Goal: Find specific page/section: Find specific page/section

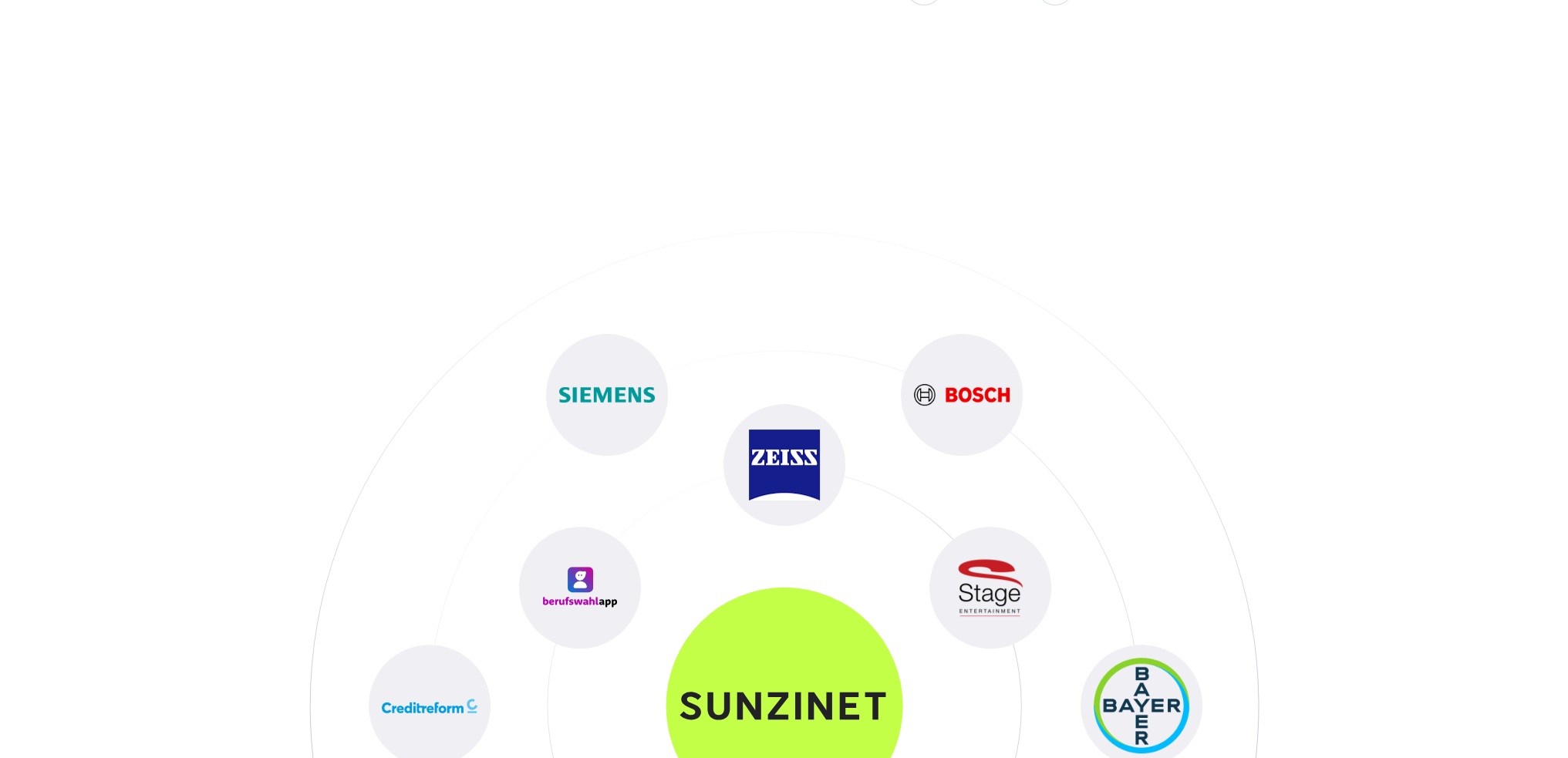
scroll to position [9102, 0]
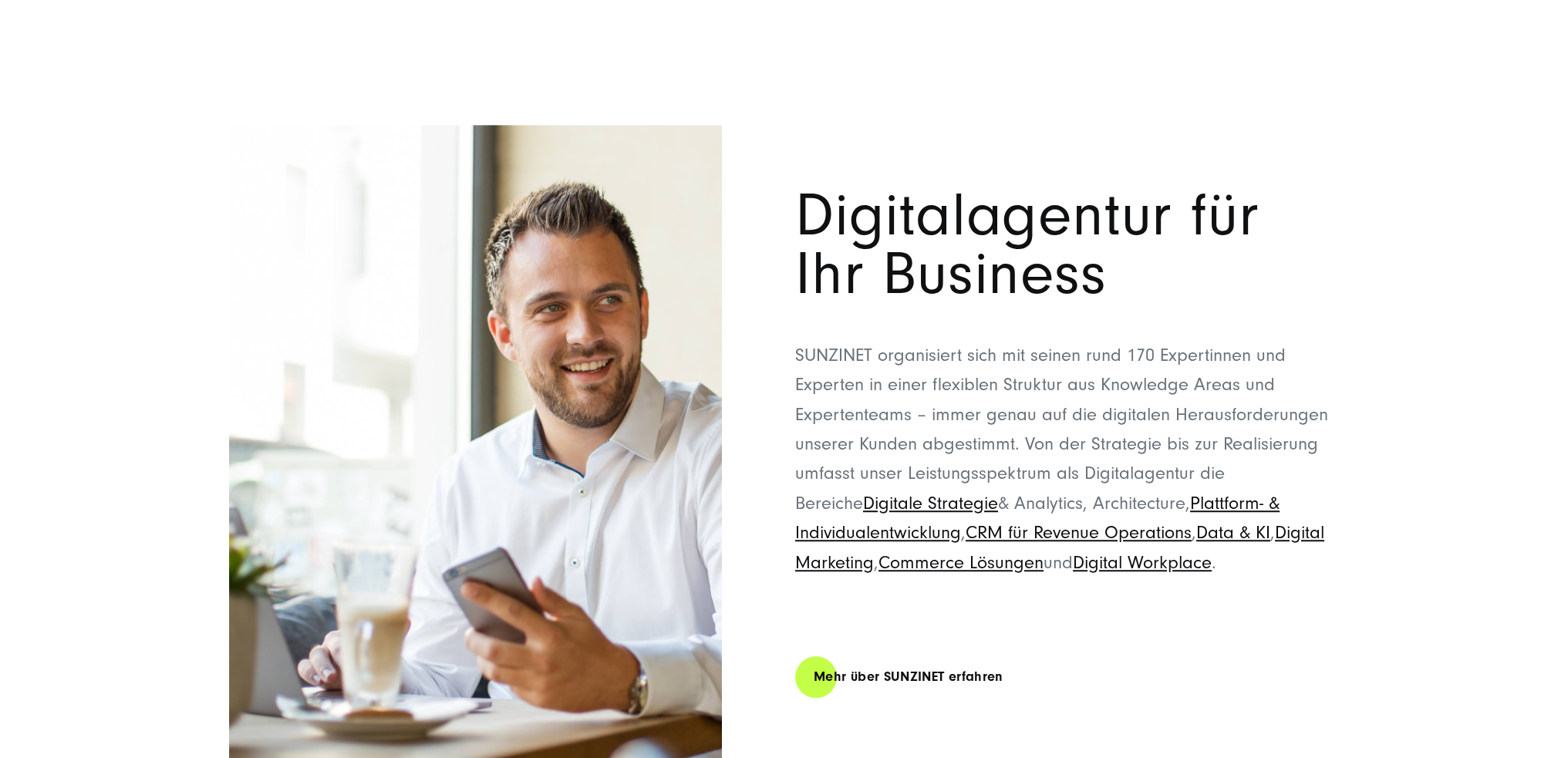
click at [212, 241] on div "Digitalagentur für Ihr Business SUNZINET organisiert sich mit seinen rund 170 E…" at bounding box center [784, 454] width 1172 height 659
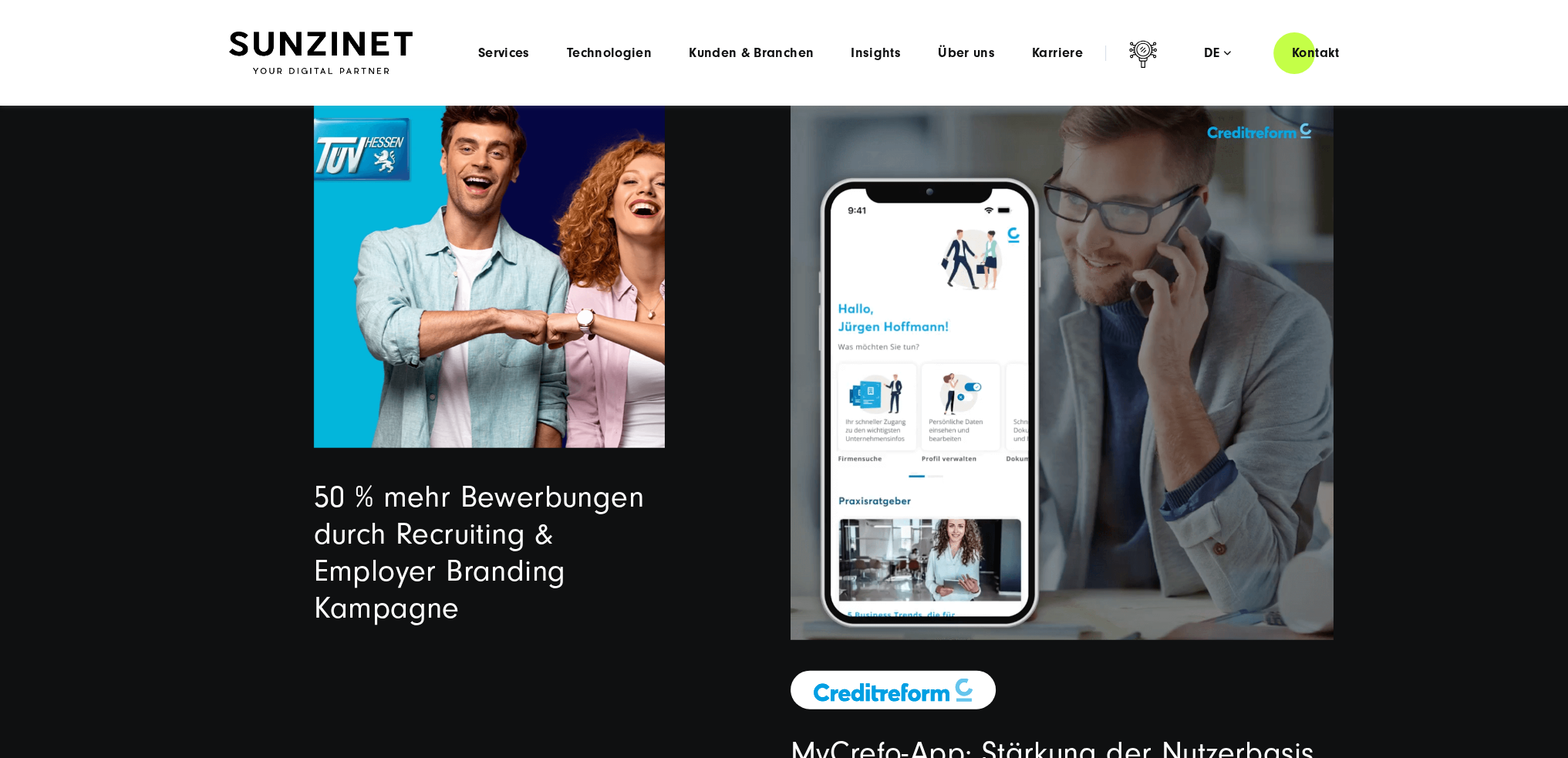
scroll to position [4088, 0]
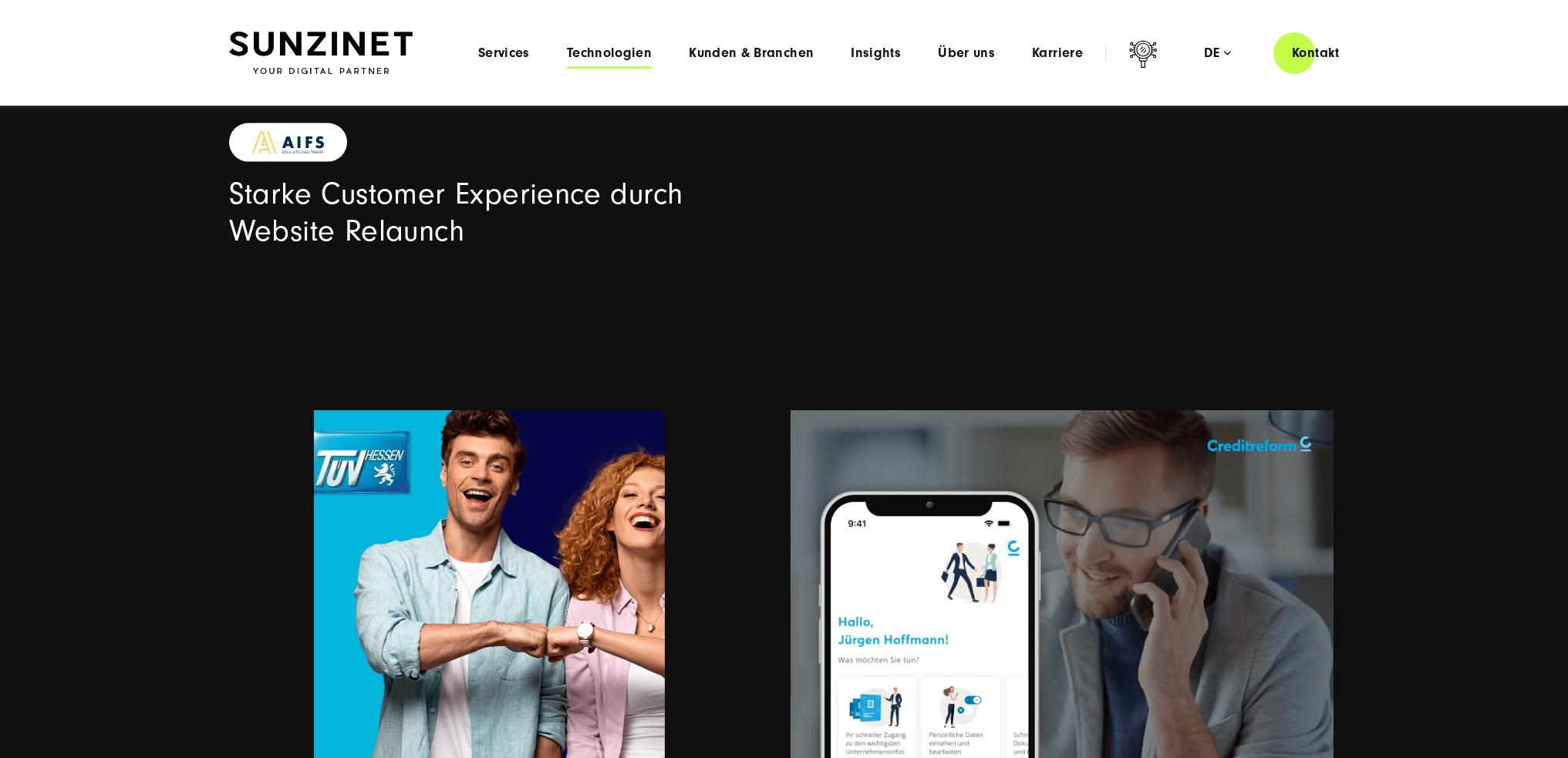
click at [594, 50] on span "Technologien" at bounding box center [609, 54] width 85 height 16
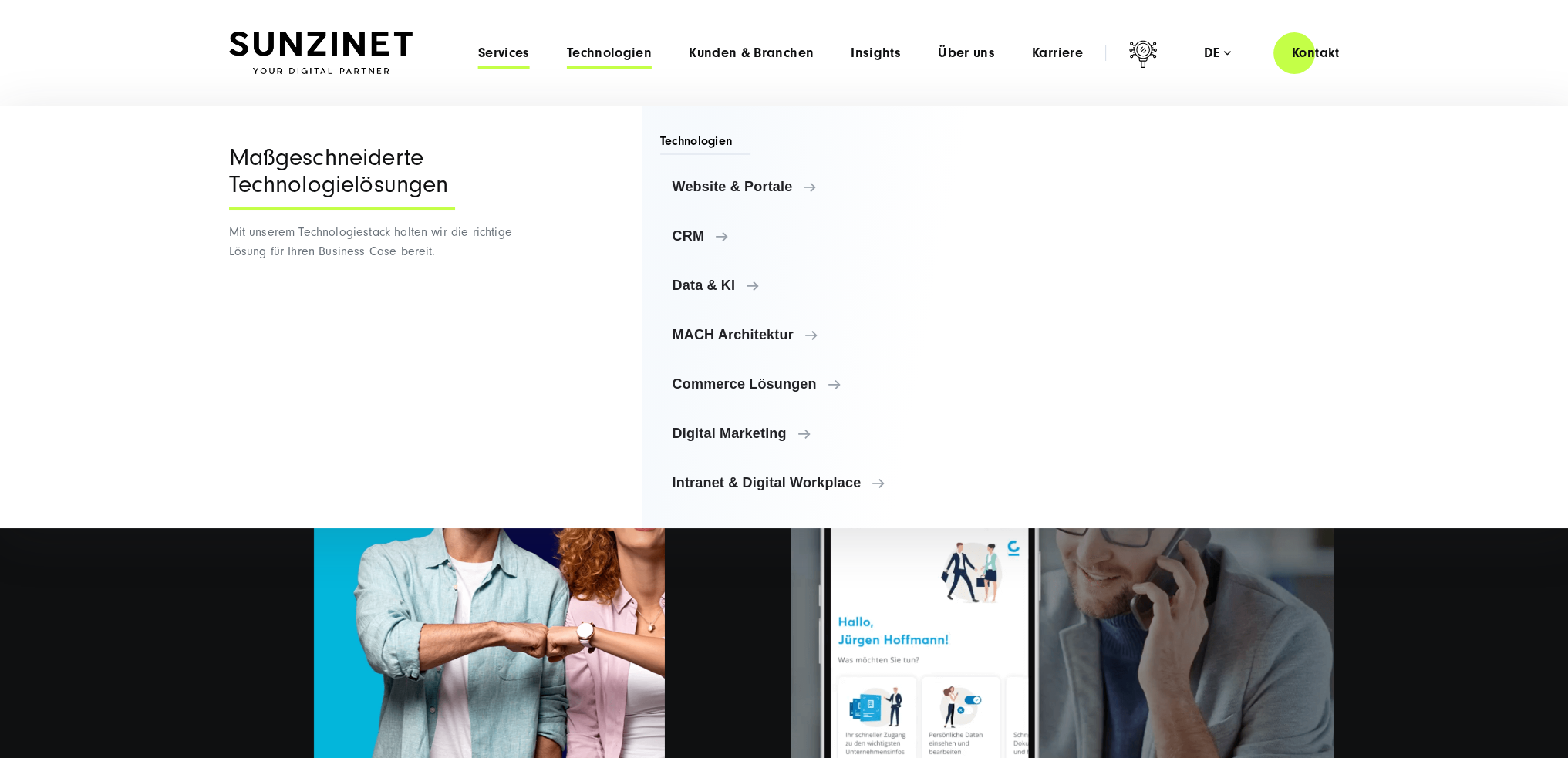
click at [503, 50] on span "Services" at bounding box center [504, 54] width 52 height 16
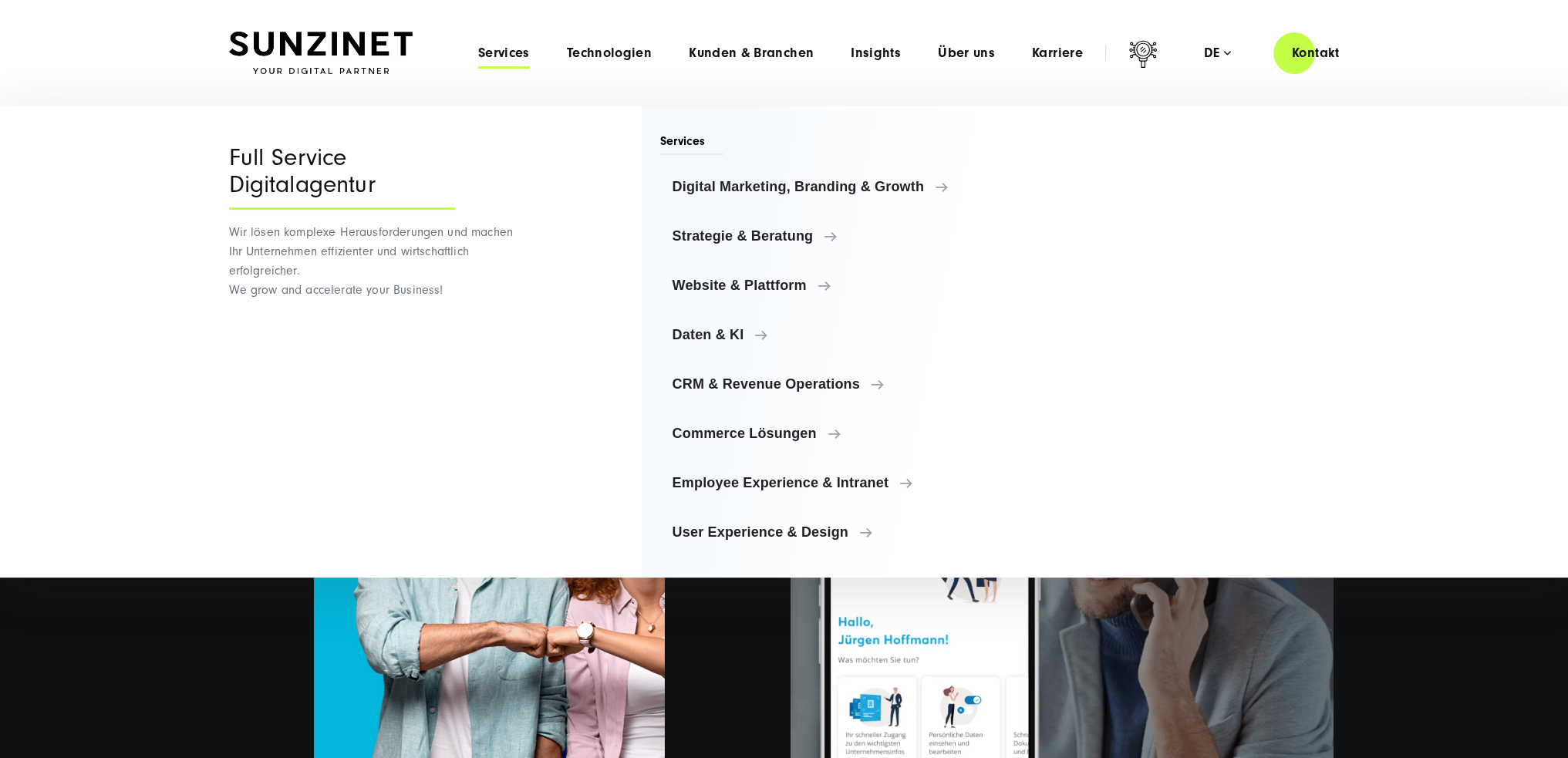
click at [700, 43] on div "Menu Services Menu Full Service Digitalagentur Wir lösen komplexe Herausforderu…" at bounding box center [908, 53] width 898 height 44
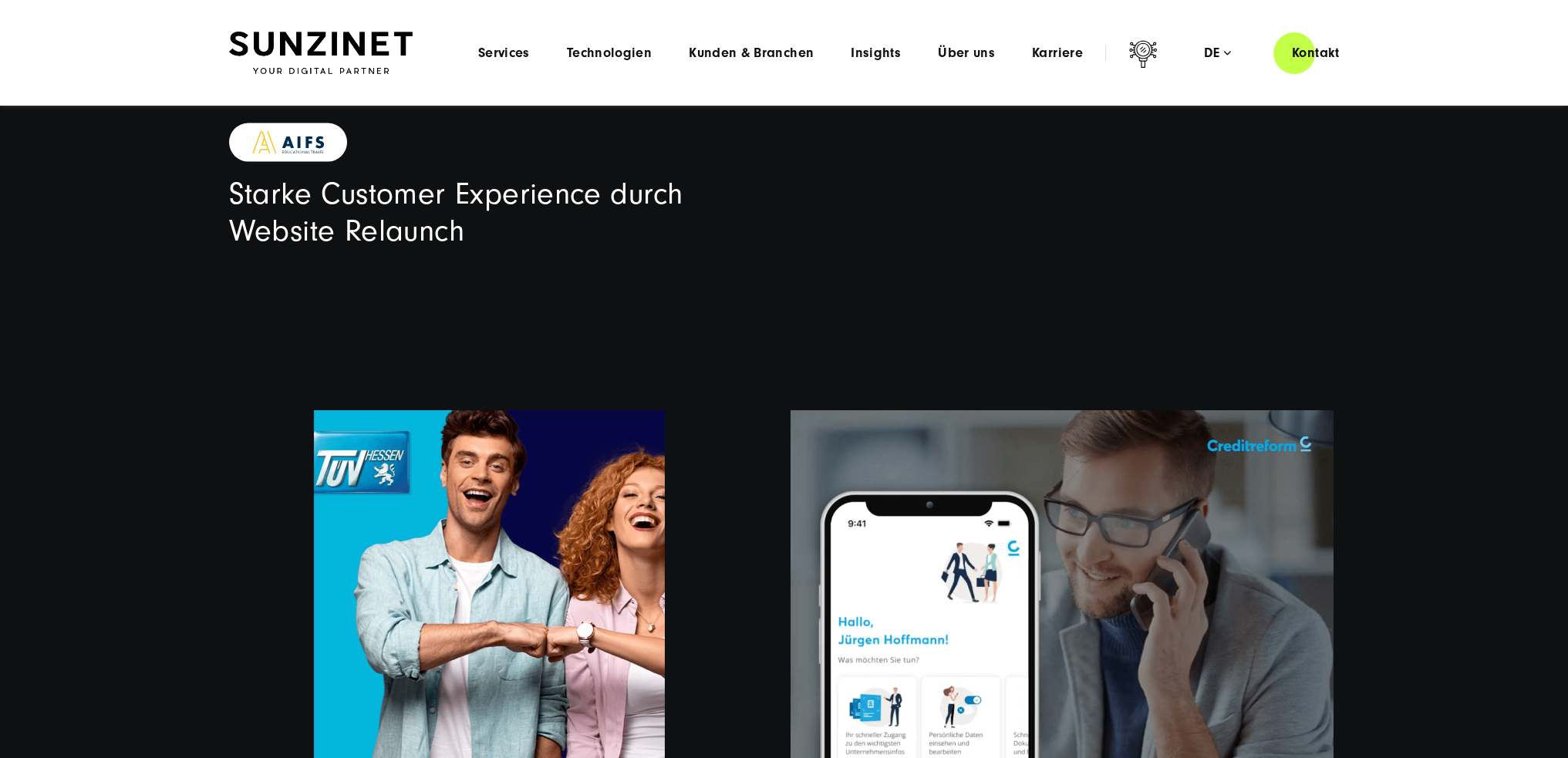
click at [837, 55] on li "Insights Menu Expertenwissen Wir teilen unser Expertenwissen zu den neuesten Tr…" at bounding box center [876, 53] width 87 height 16
click at [786, 52] on span "Kunden & Branchen" at bounding box center [751, 54] width 125 height 16
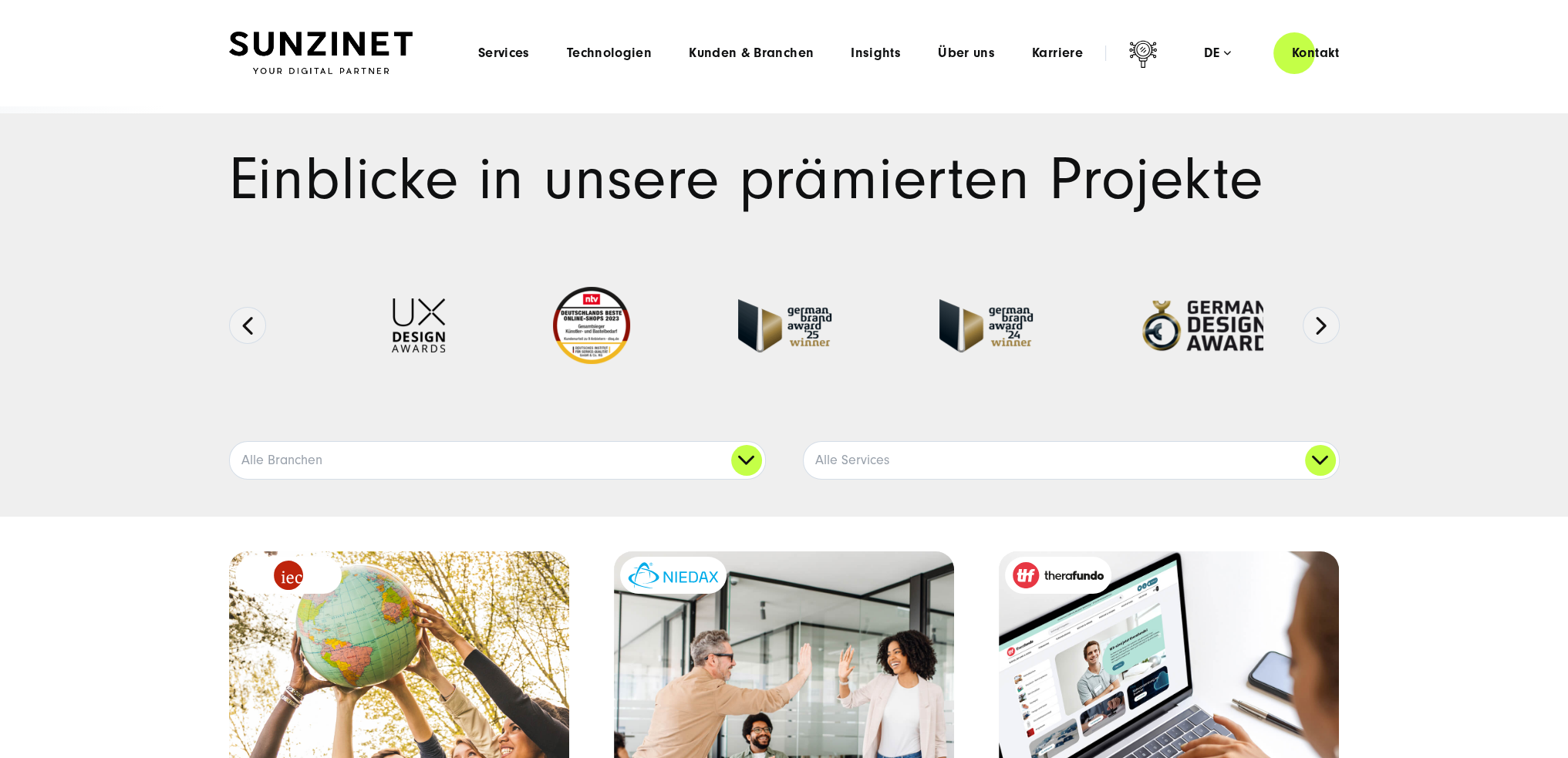
click at [984, 62] on div "Menu Services Menu Full Service Digitalagentur Wir lösen komplexe Herausforderu…" at bounding box center [908, 53] width 898 height 44
click at [983, 50] on span "Über uns" at bounding box center [967, 54] width 57 height 16
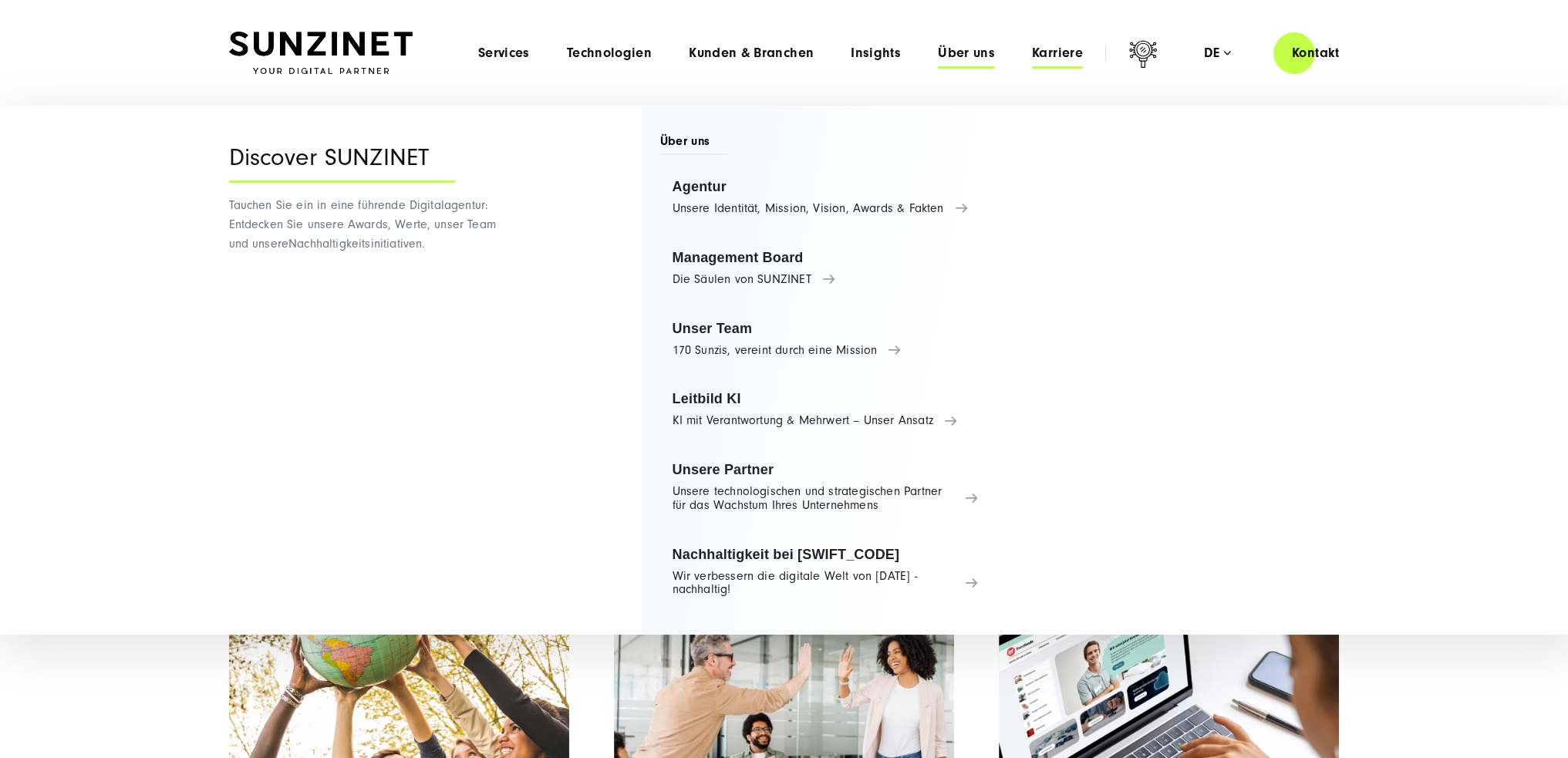
click at [1071, 54] on span "Karriere" at bounding box center [1057, 54] width 51 height 16
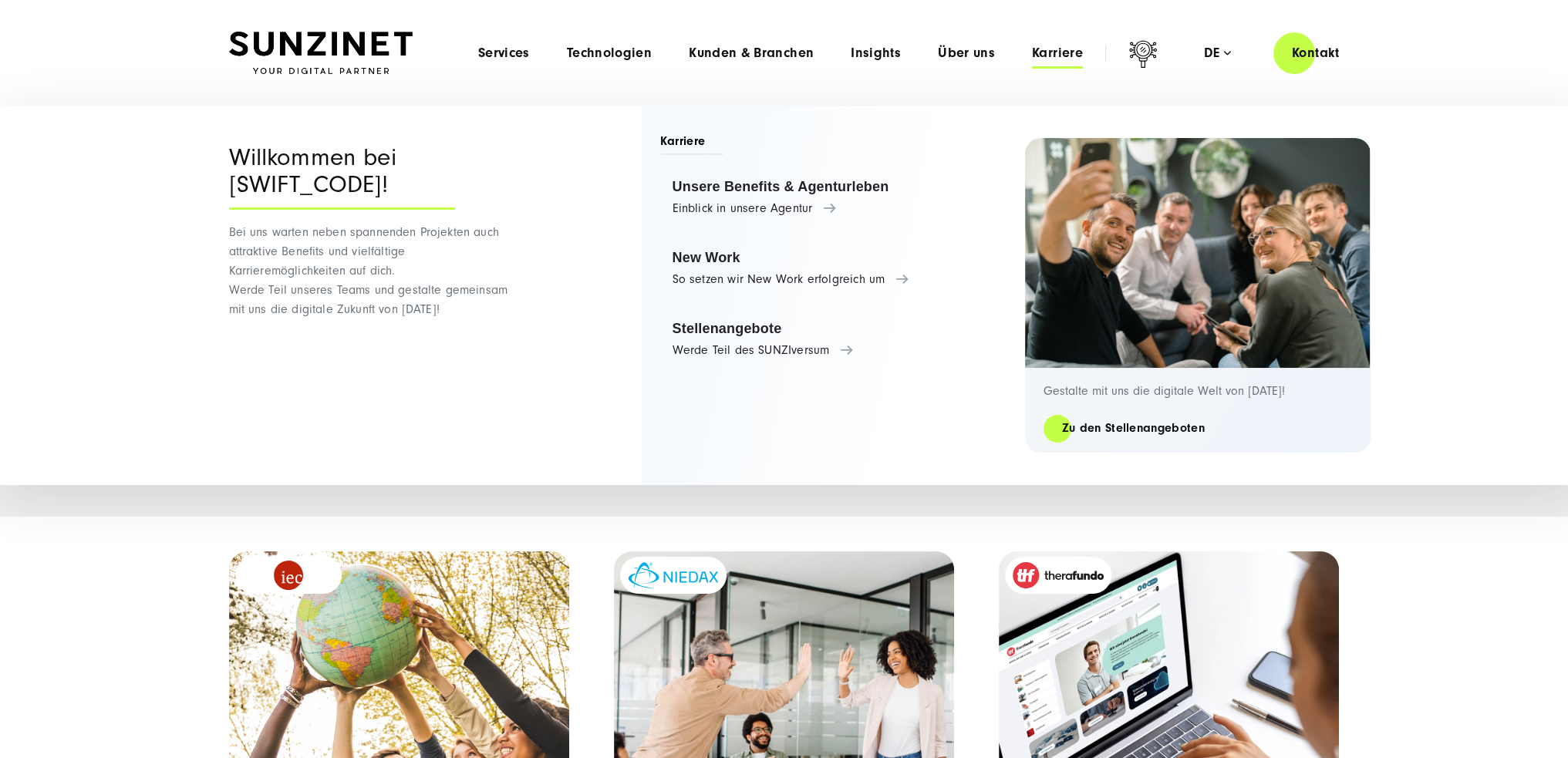
click at [537, 57] on li "Services Menu Full Service Digitalagentur Wir lösen komplexe Herausforderungen …" at bounding box center [504, 53] width 89 height 16
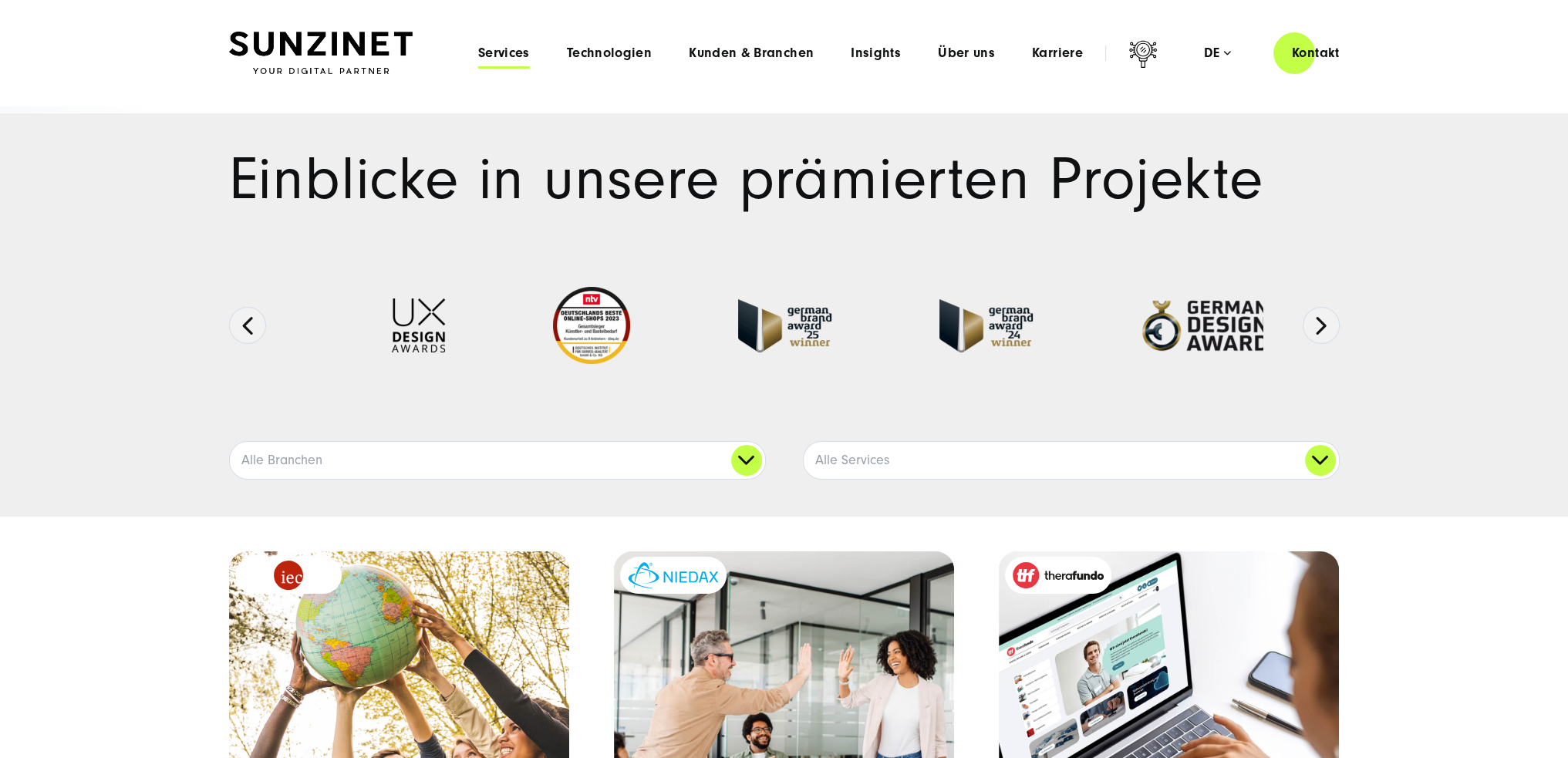
click at [513, 51] on span "Services" at bounding box center [504, 54] width 52 height 16
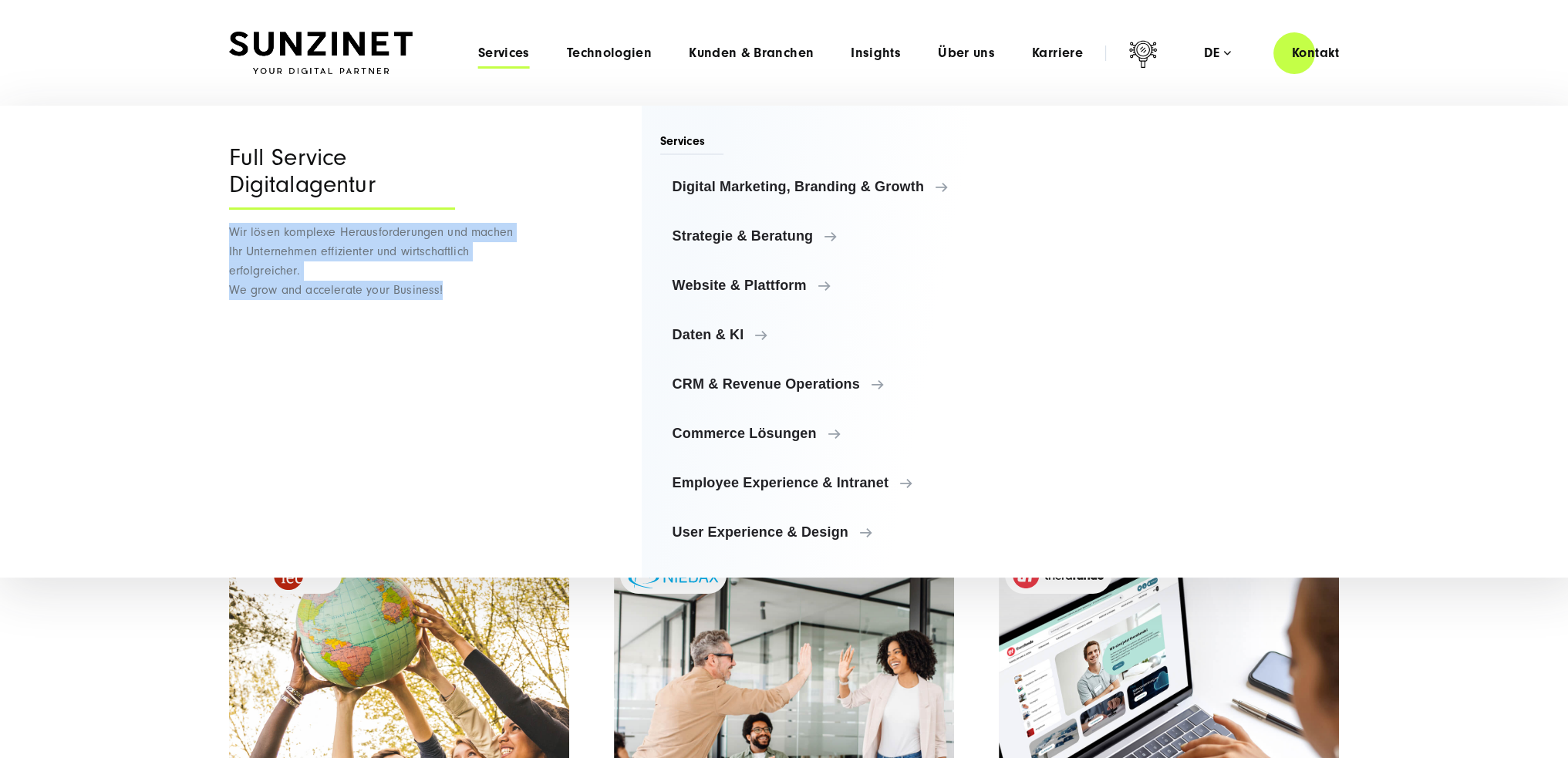
drag, startPoint x: 447, startPoint y: 303, endPoint x: 221, endPoint y: 235, distance: 236.0
click at [221, 235] on div "Menu Full Service Digitalagentur Wir lösen komplexe Herausforderungen und mache…" at bounding box center [784, 342] width 1172 height 472
copy span "Wir lösen komplexe Herausforderungen und machen Ihr Unternehmen effizienter und…"
click at [754, 49] on span "Kunden & Branchen" at bounding box center [751, 54] width 125 height 16
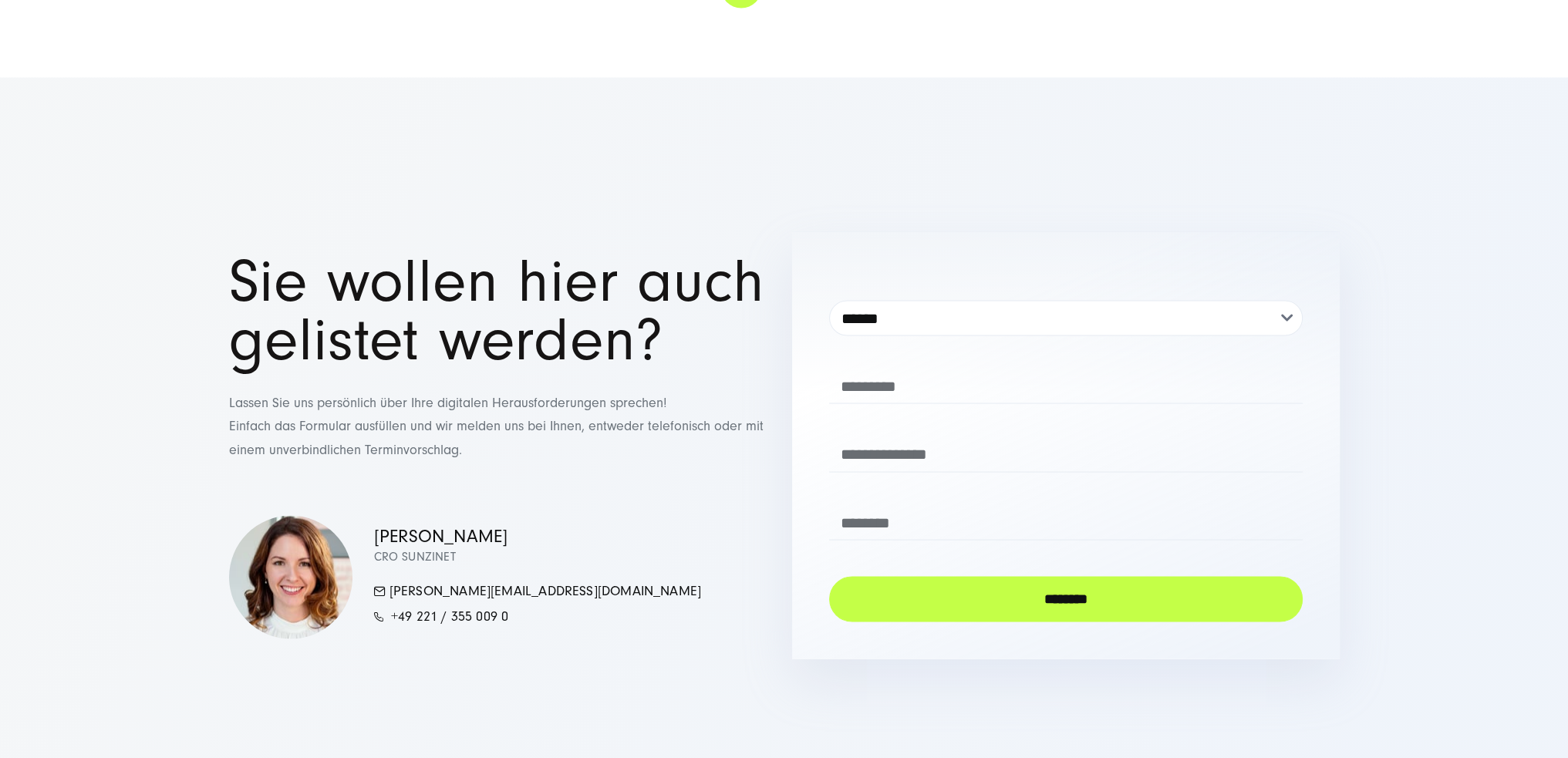
scroll to position [3830, 0]
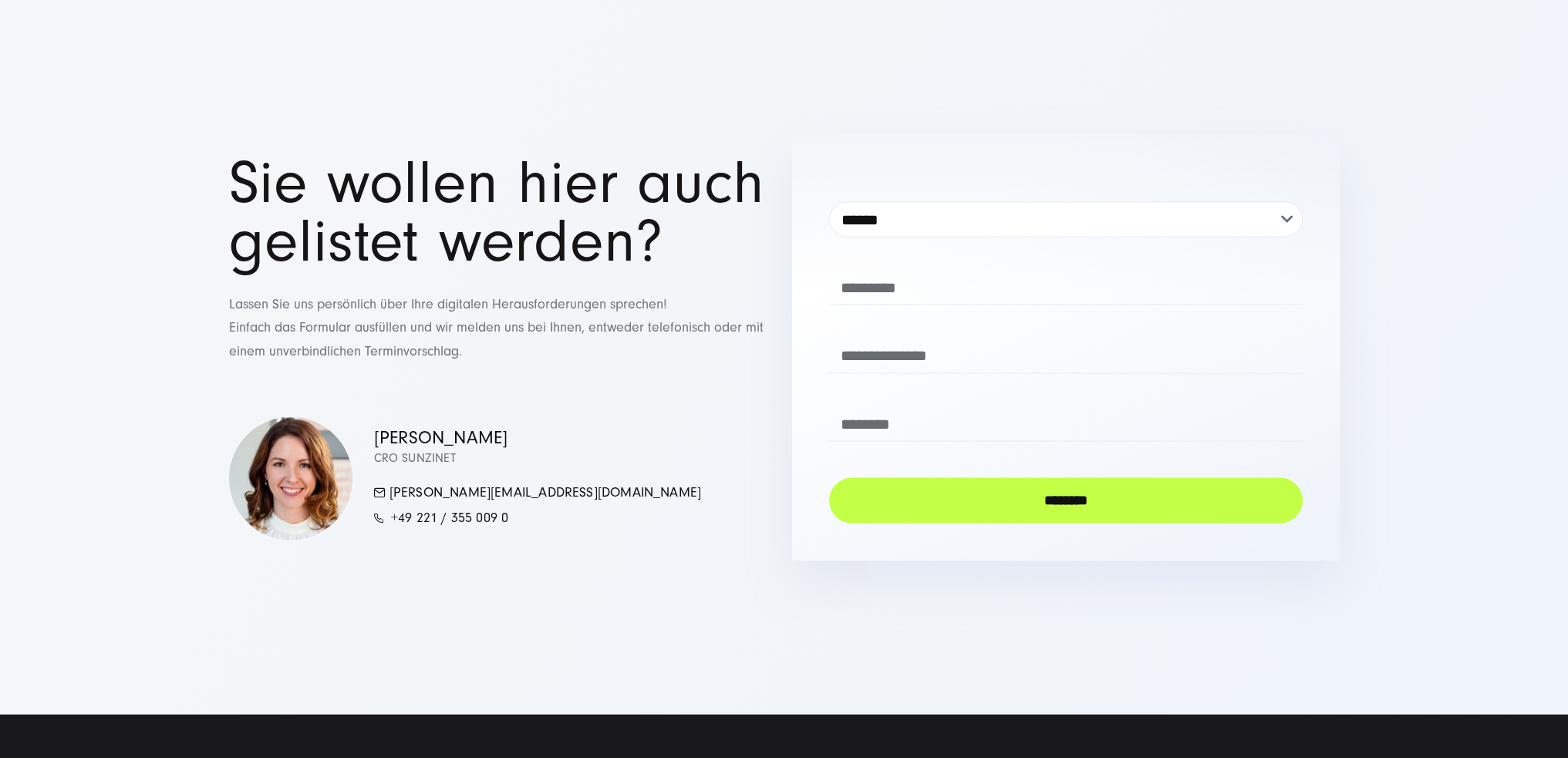
click at [980, 246] on div at bounding box center [1066, 275] width 473 height 59
click at [962, 225] on select "**********" at bounding box center [1066, 219] width 473 height 36
click at [962, 224] on select "**********" at bounding box center [1066, 219] width 473 height 36
click at [683, 218] on h1 "Sie wollen hier auch gelistet werden?" at bounding box center [502, 212] width 548 height 117
